Goal: Task Accomplishment & Management: Manage account settings

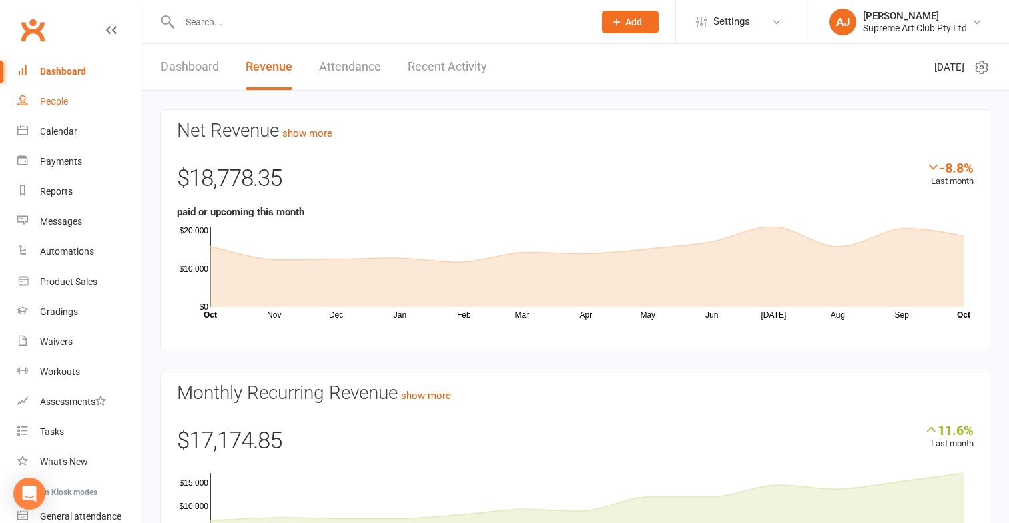
click at [60, 97] on div "People" at bounding box center [54, 101] width 28 height 11
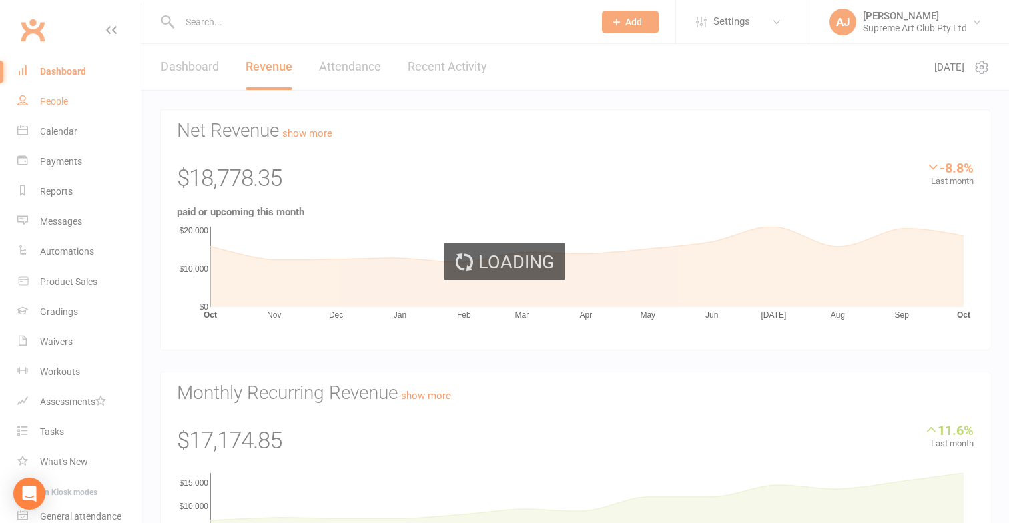
select select "100"
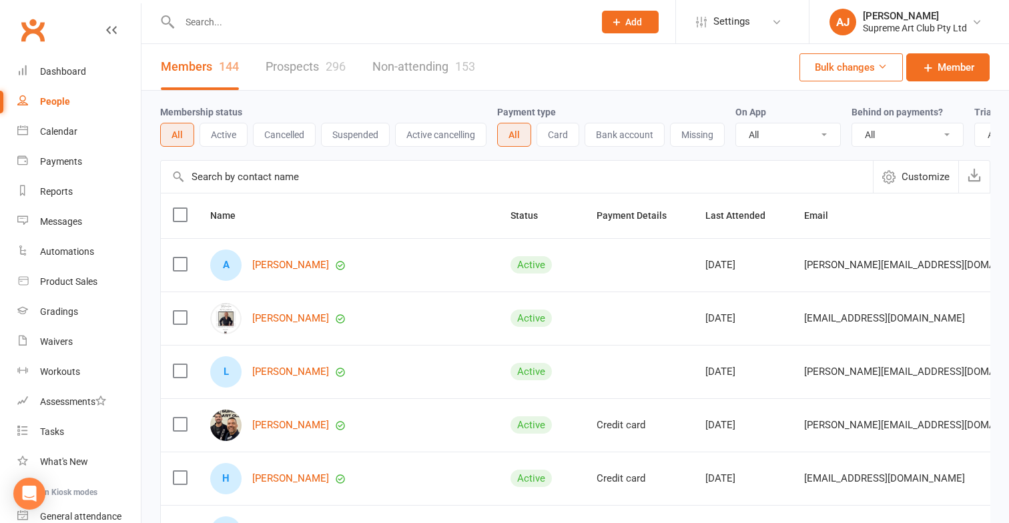
click at [219, 176] on input "text" at bounding box center [517, 177] width 712 height 32
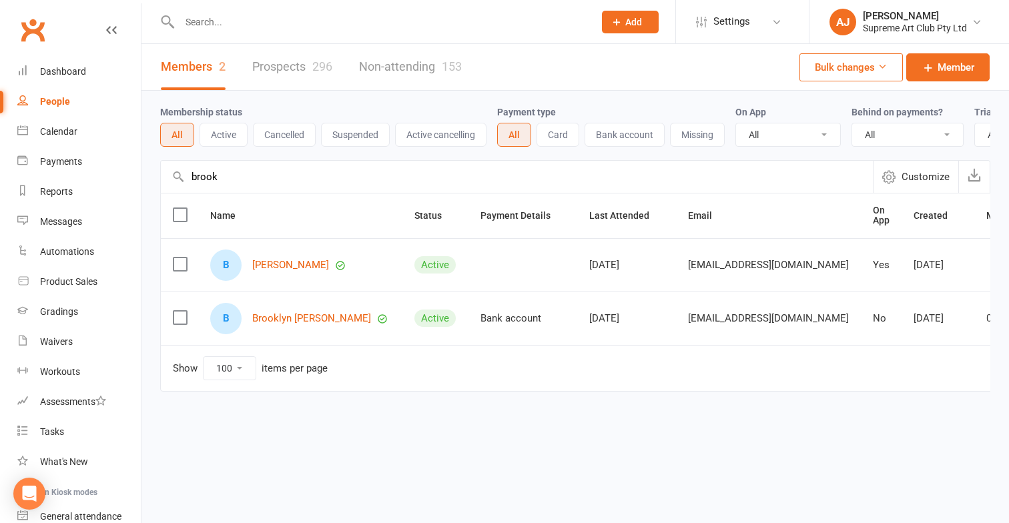
type input "brook"
click at [280, 318] on link "Brooklyn [PERSON_NAME]" at bounding box center [311, 318] width 119 height 11
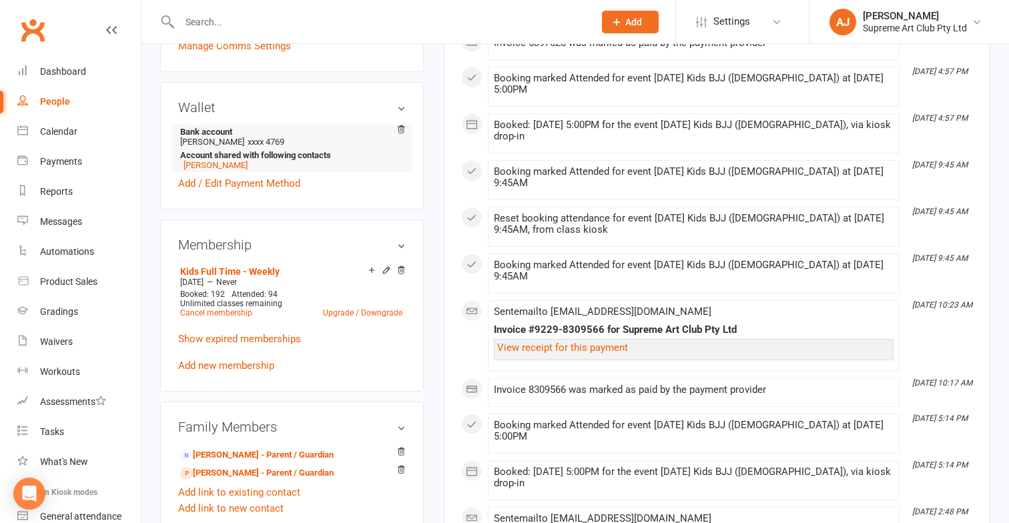
scroll to position [385, 0]
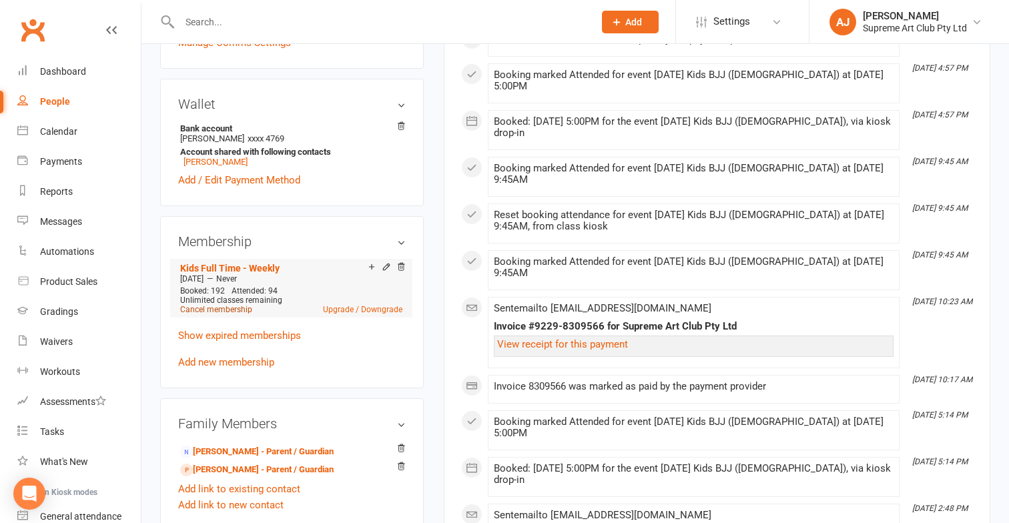
click at [218, 305] on link "Cancel membership" at bounding box center [216, 309] width 72 height 9
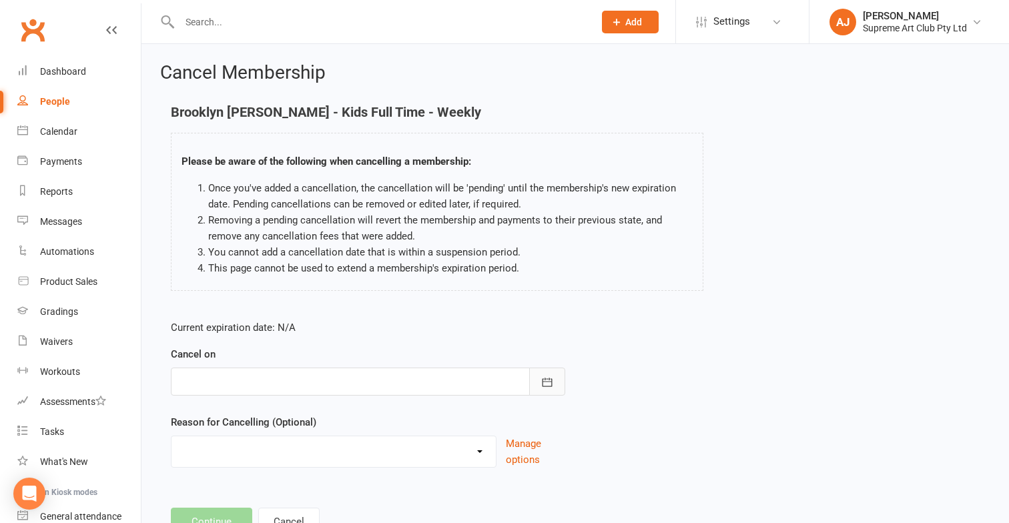
click at [546, 386] on icon "button" at bounding box center [547, 382] width 13 height 13
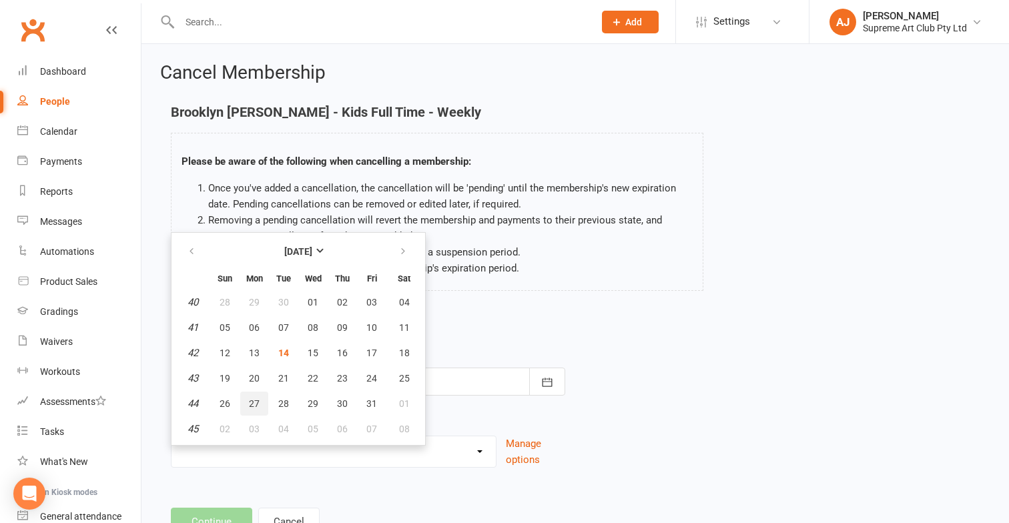
click at [251, 395] on button "27" at bounding box center [254, 404] width 28 height 24
type input "[DATE]"
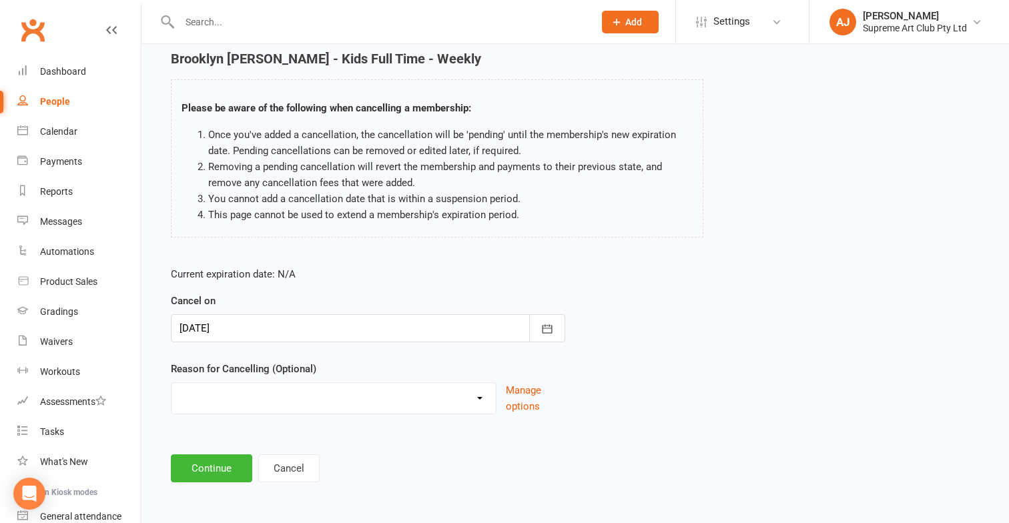
scroll to position [64, 0]
click at [227, 456] on button "Continue" at bounding box center [211, 469] width 81 height 28
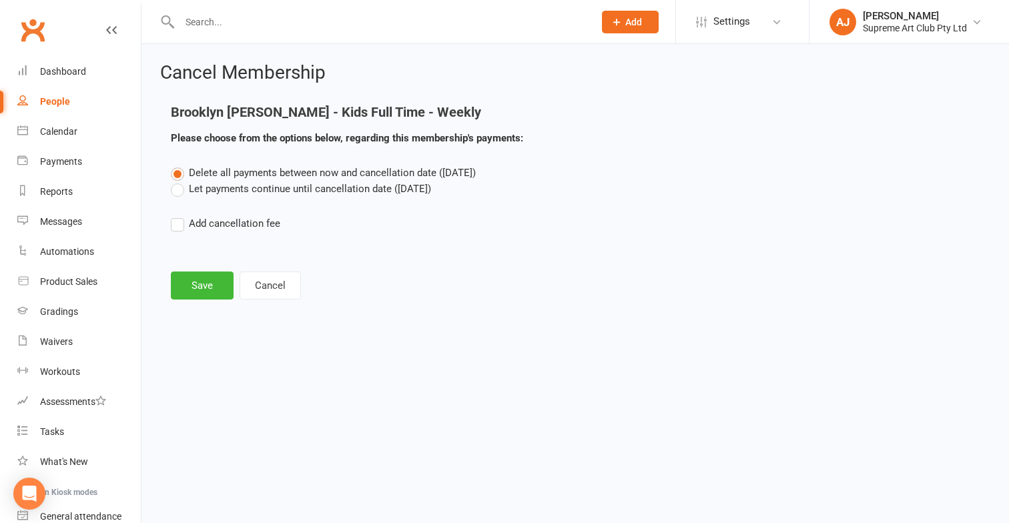
click at [177, 188] on label "Let payments continue until cancellation date ([DATE])" at bounding box center [301, 189] width 260 height 16
click at [177, 181] on input "Let payments continue until cancellation date ([DATE])" at bounding box center [175, 181] width 9 height 0
click at [202, 272] on button "Save" at bounding box center [202, 286] width 63 height 28
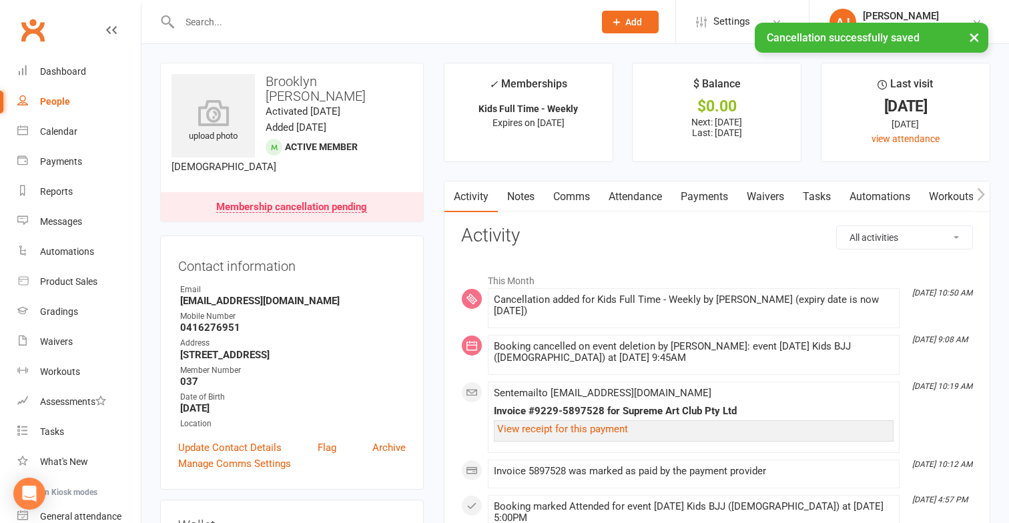
click at [699, 200] on link "Payments" at bounding box center [704, 197] width 66 height 31
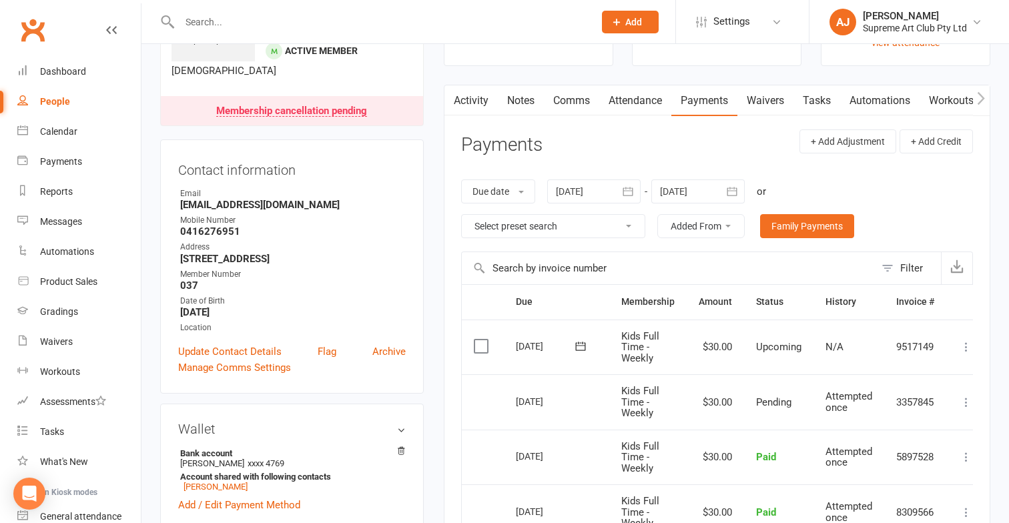
scroll to position [91, 0]
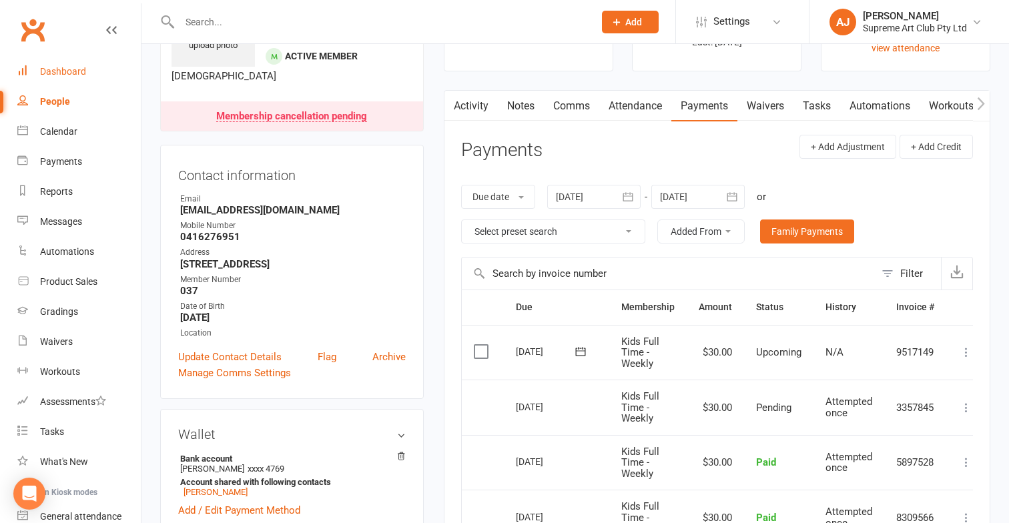
click at [66, 72] on div "Dashboard" at bounding box center [63, 71] width 46 height 11
